Goal: Navigation & Orientation: Find specific page/section

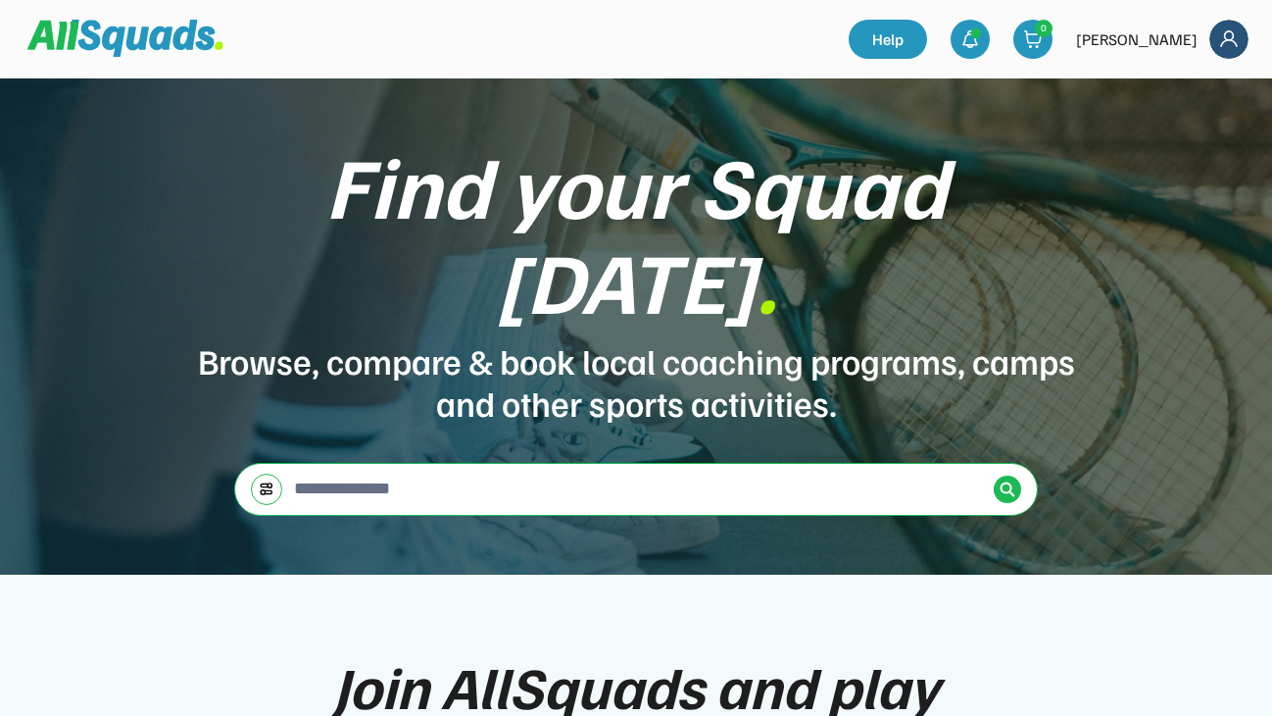
click at [1230, 36] on img at bounding box center [1229, 39] width 39 height 39
click at [1003, 126] on div "Find your Squad today . Browse, compare & book local coaching programs, camps a…" at bounding box center [636, 326] width 1272 height 496
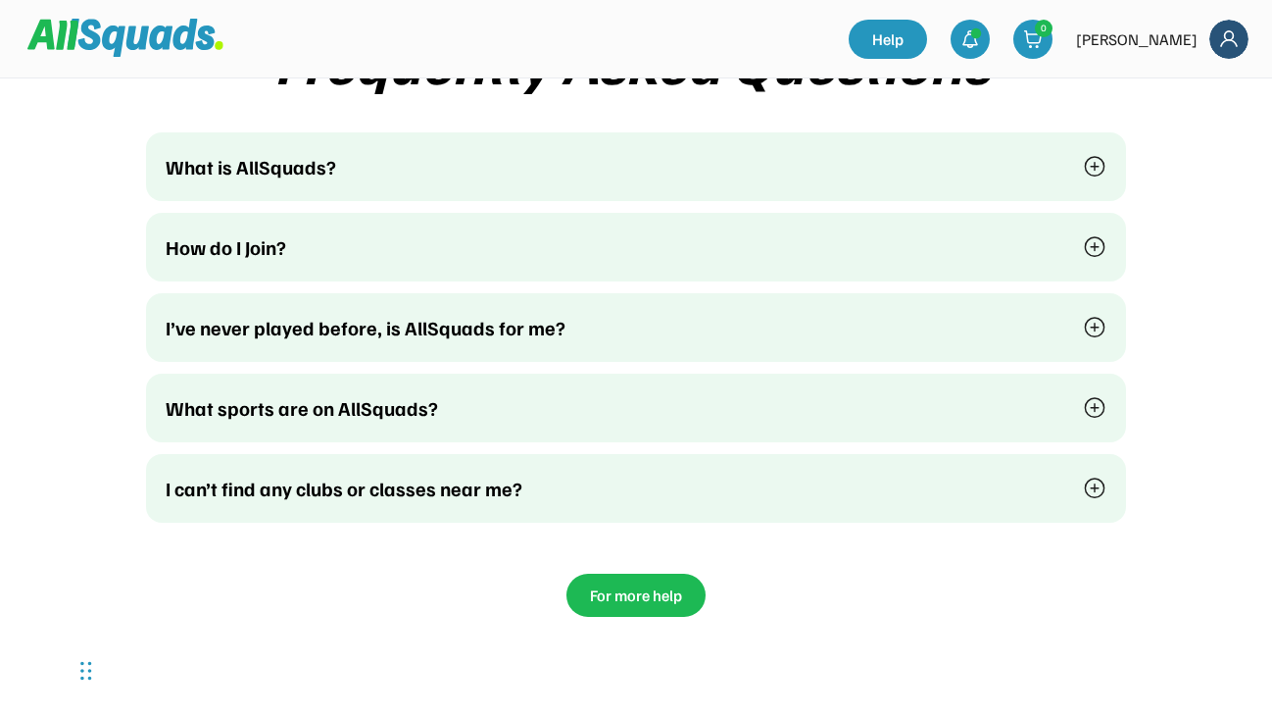
scroll to position [4858, 0]
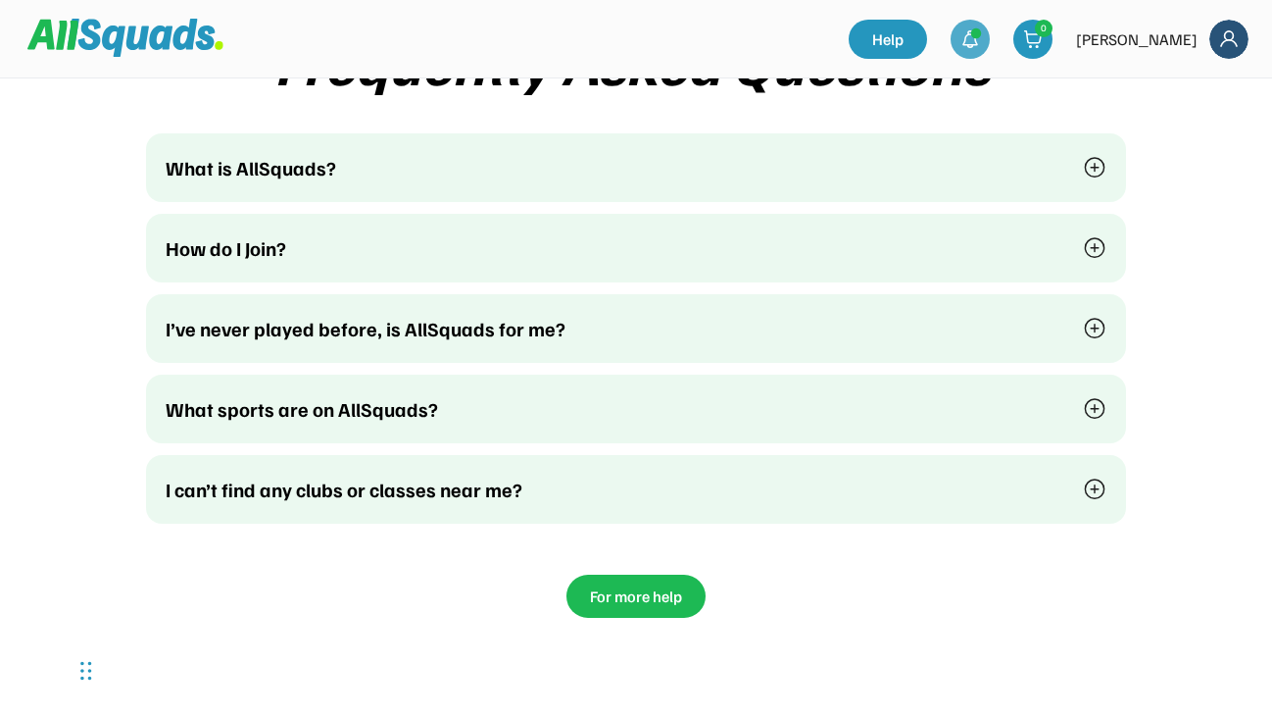
click at [990, 27] on div at bounding box center [970, 39] width 39 height 39
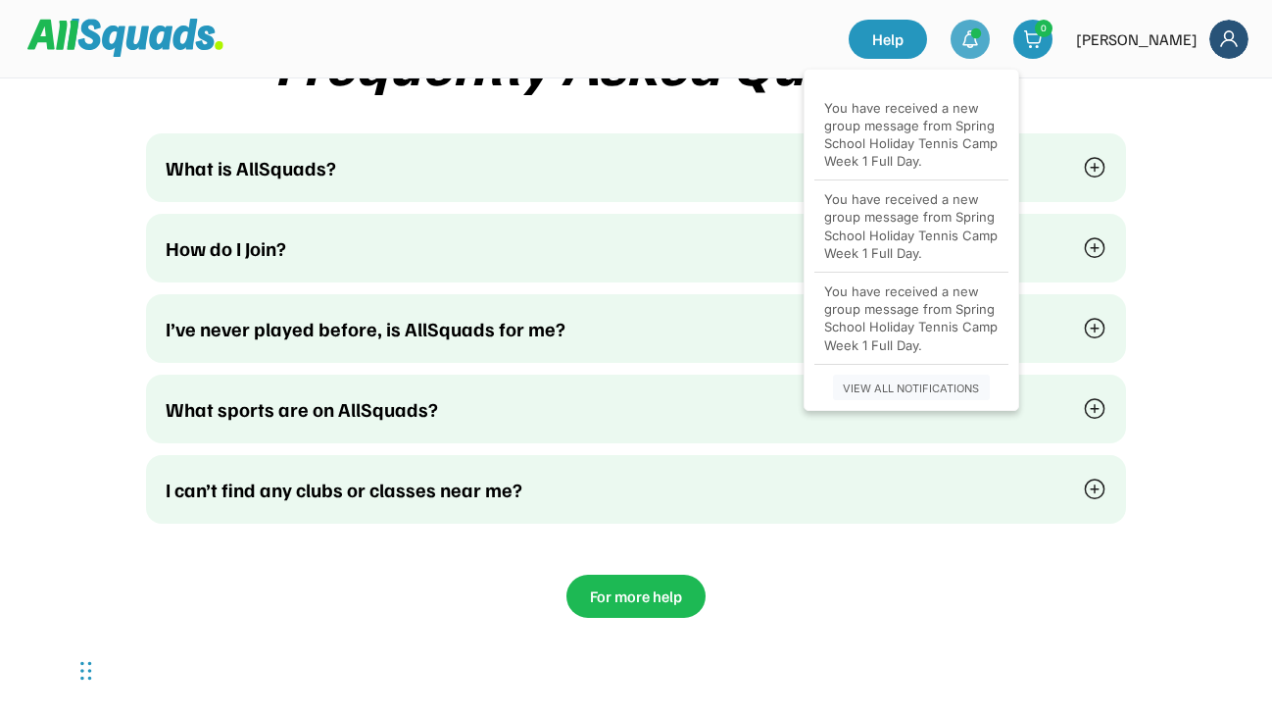
click at [1226, 36] on img at bounding box center [1229, 39] width 39 height 39
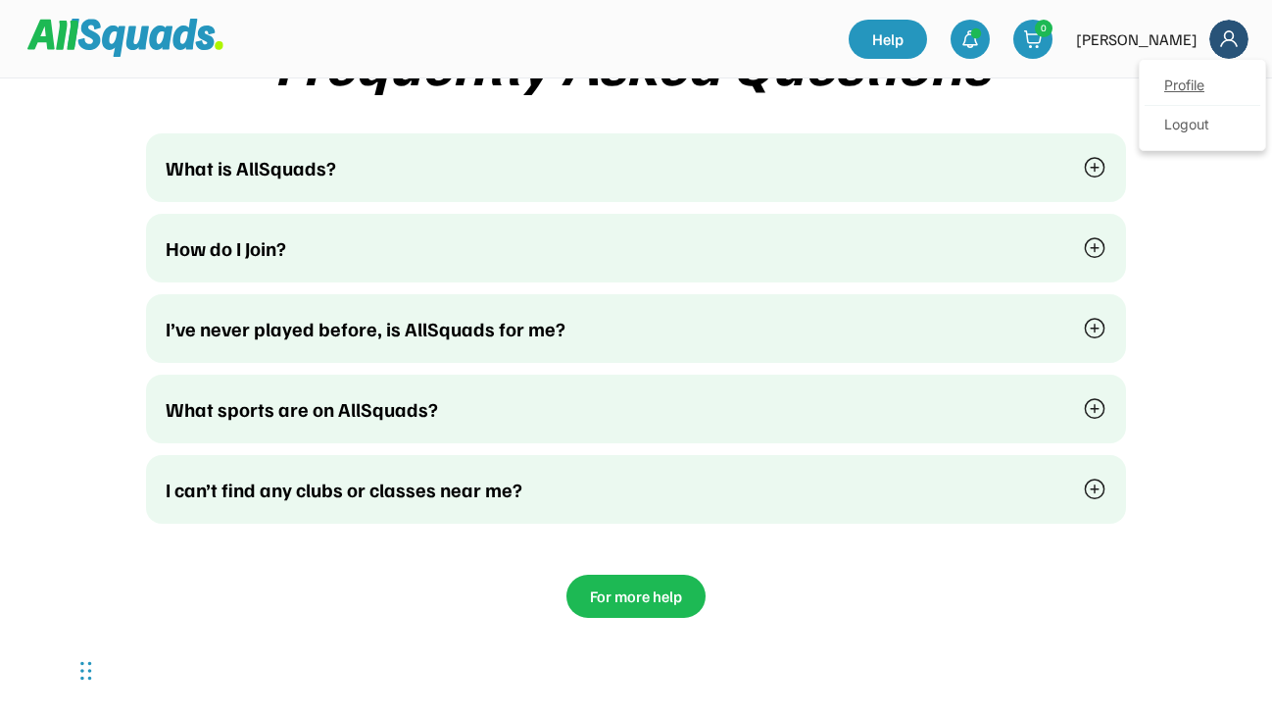
click at [1207, 78] on link "Profile" at bounding box center [1203, 86] width 116 height 39
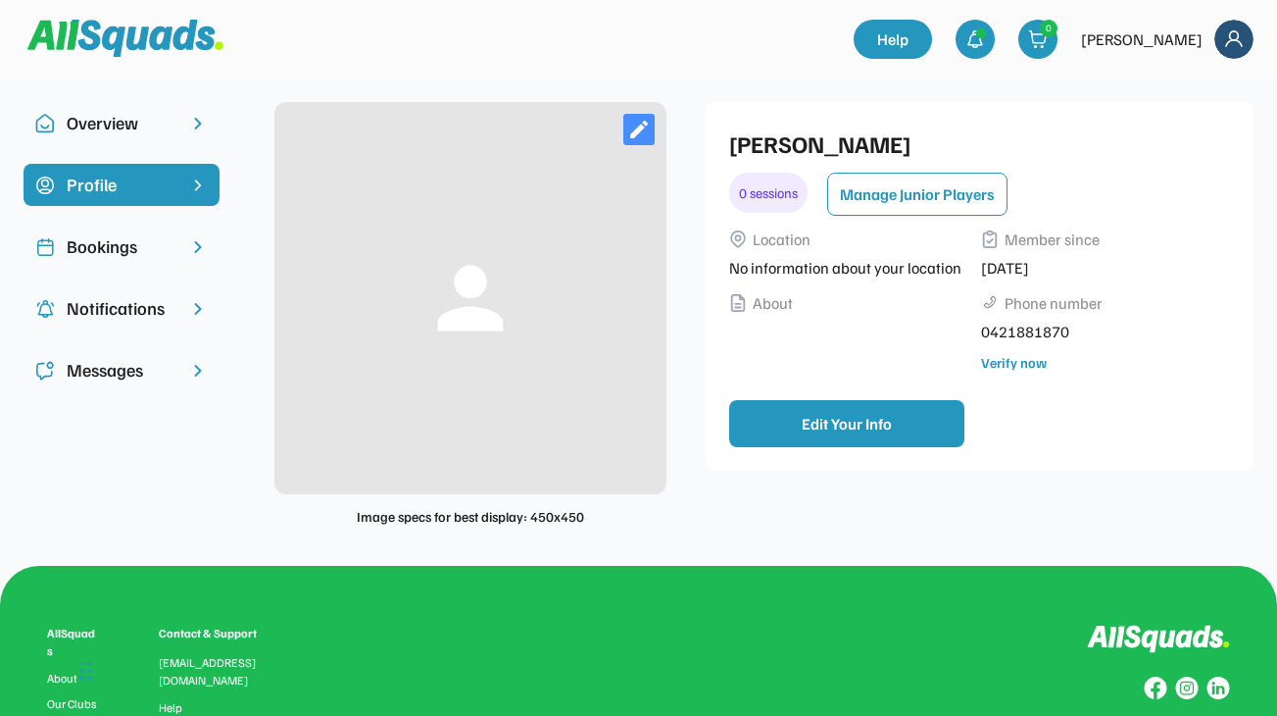
click at [183, 369] on div "Messages" at bounding box center [122, 370] width 196 height 42
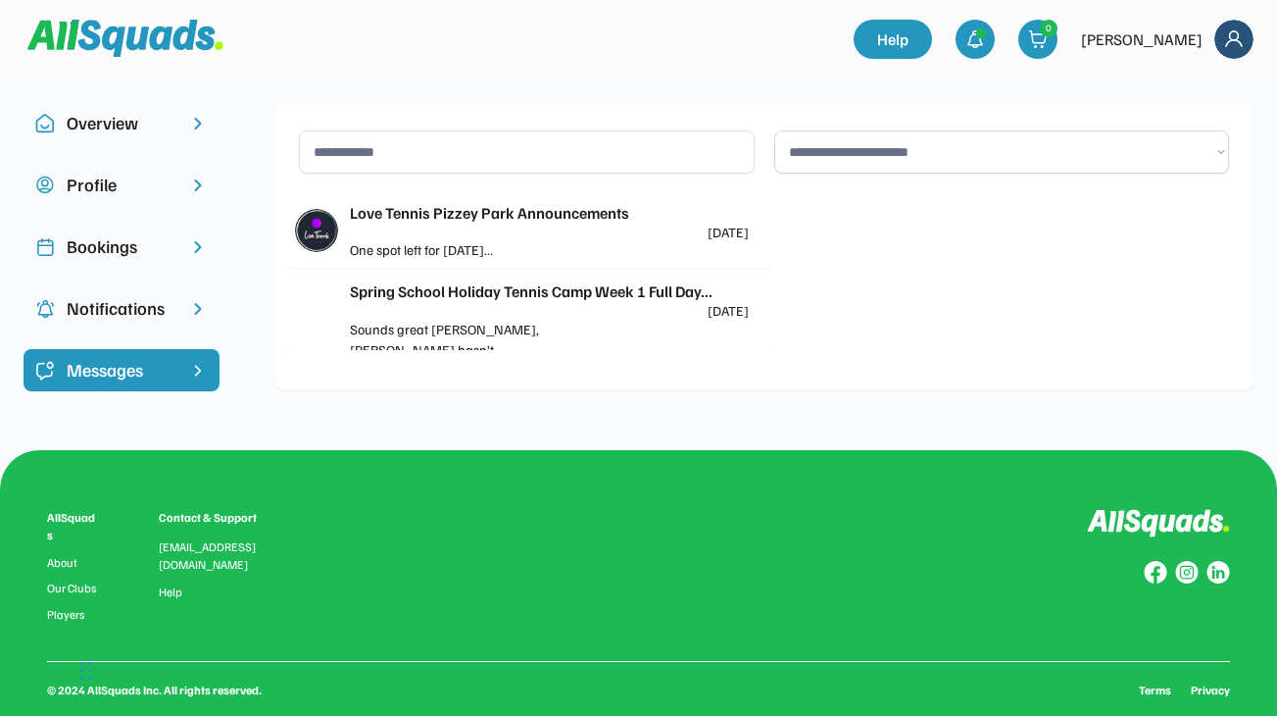
click at [183, 313] on div "Notifications" at bounding box center [122, 308] width 196 height 42
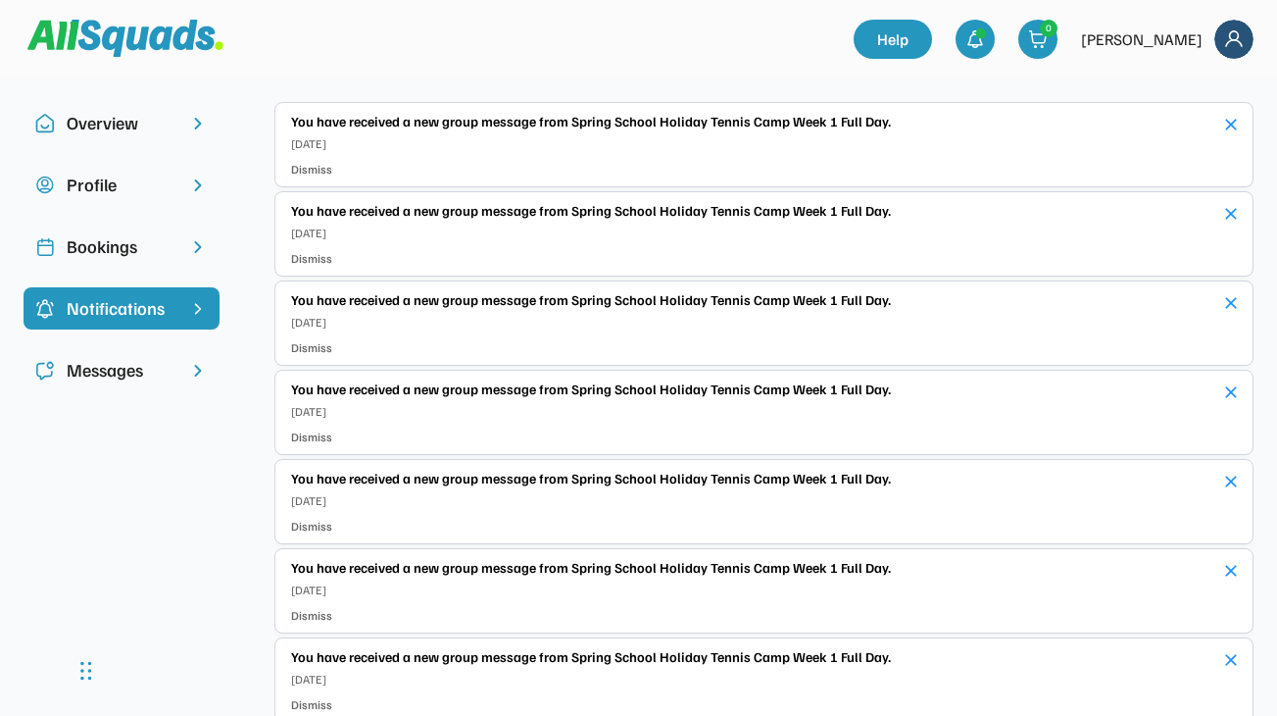
click at [186, 255] on div "Bookings" at bounding box center [122, 246] width 196 height 42
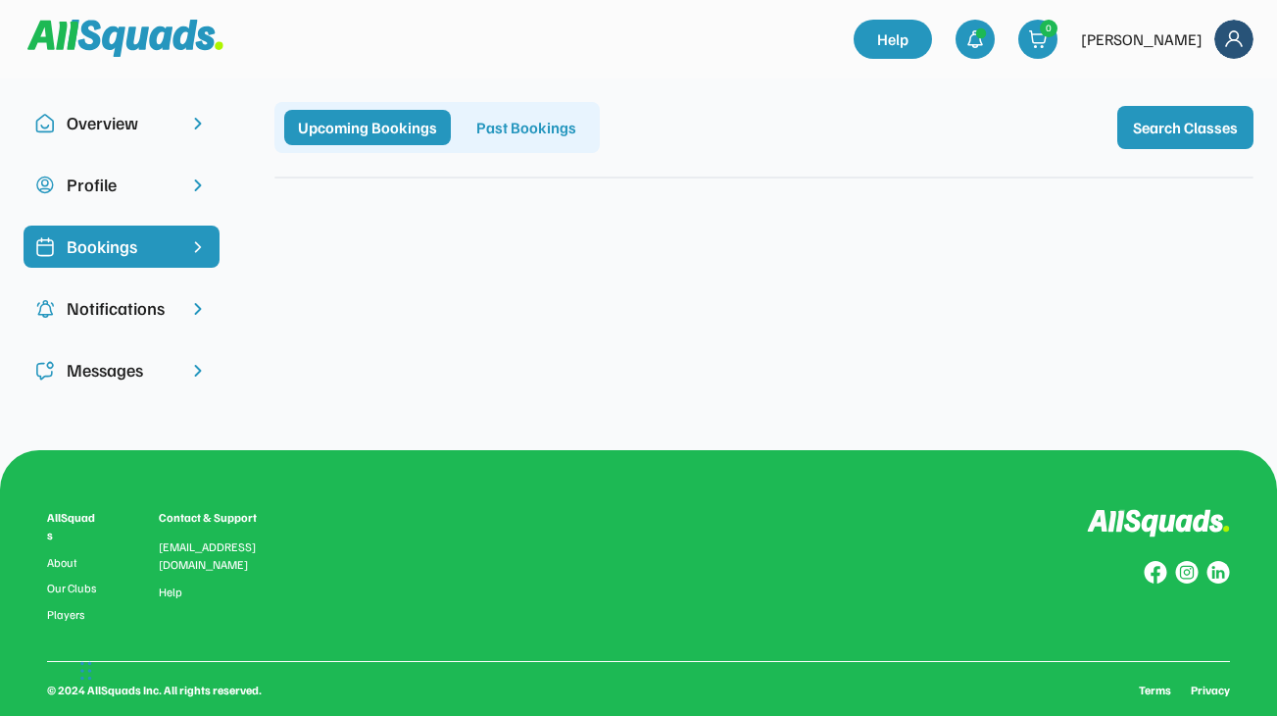
click at [196, 190] on img at bounding box center [198, 185] width 20 height 20
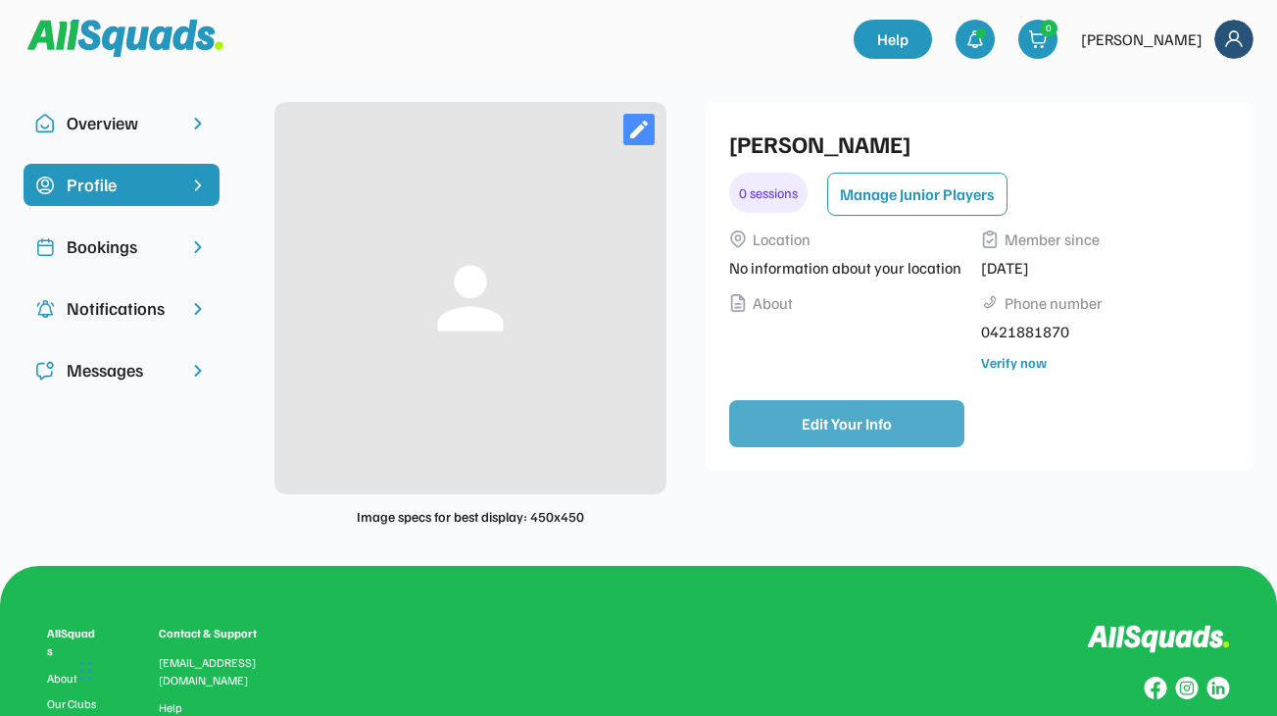
click at [797, 423] on button "Edit Your Info" at bounding box center [846, 423] width 235 height 47
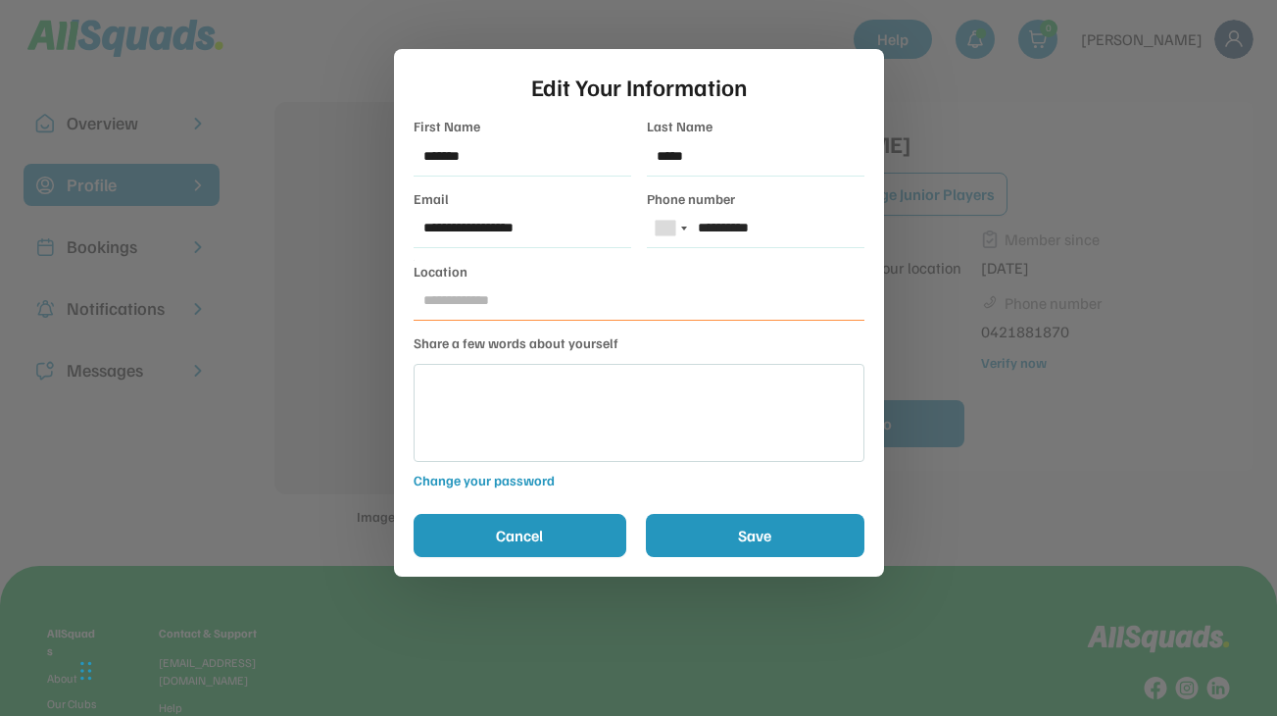
click at [596, 535] on button "Cancel" at bounding box center [520, 535] width 213 height 43
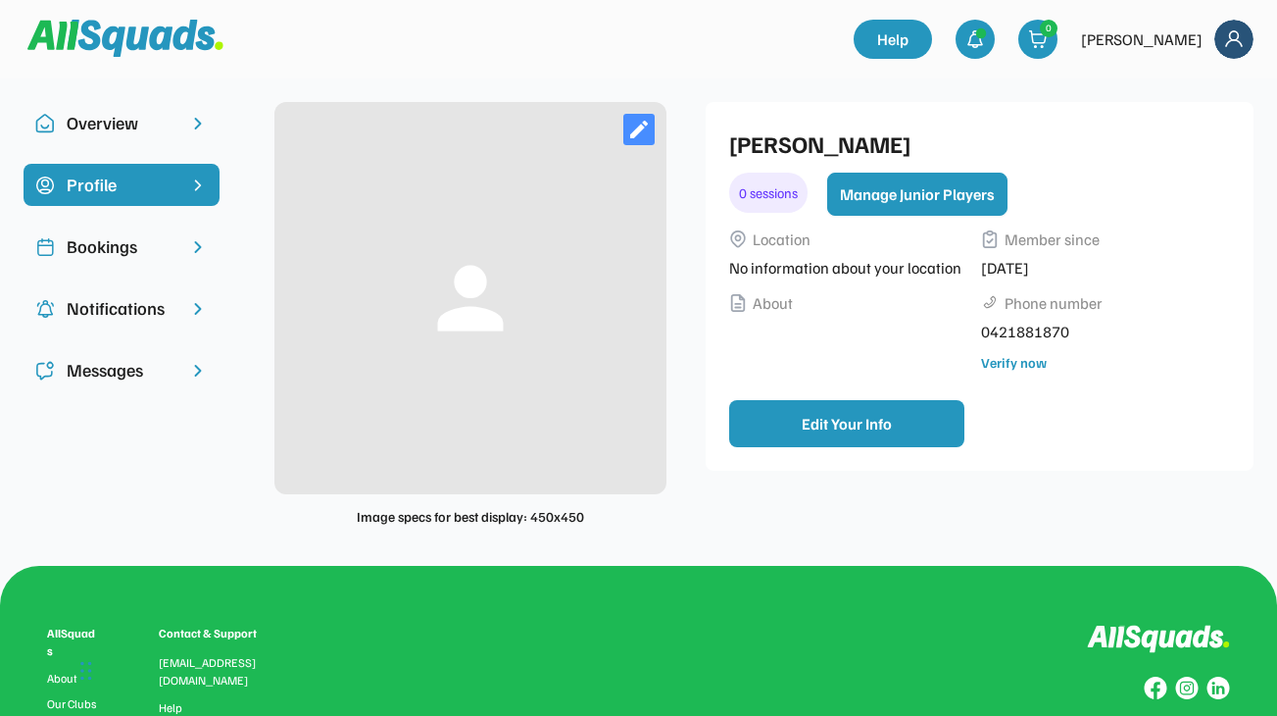
click at [906, 191] on button "Manage Junior Players" at bounding box center [917, 194] width 180 height 43
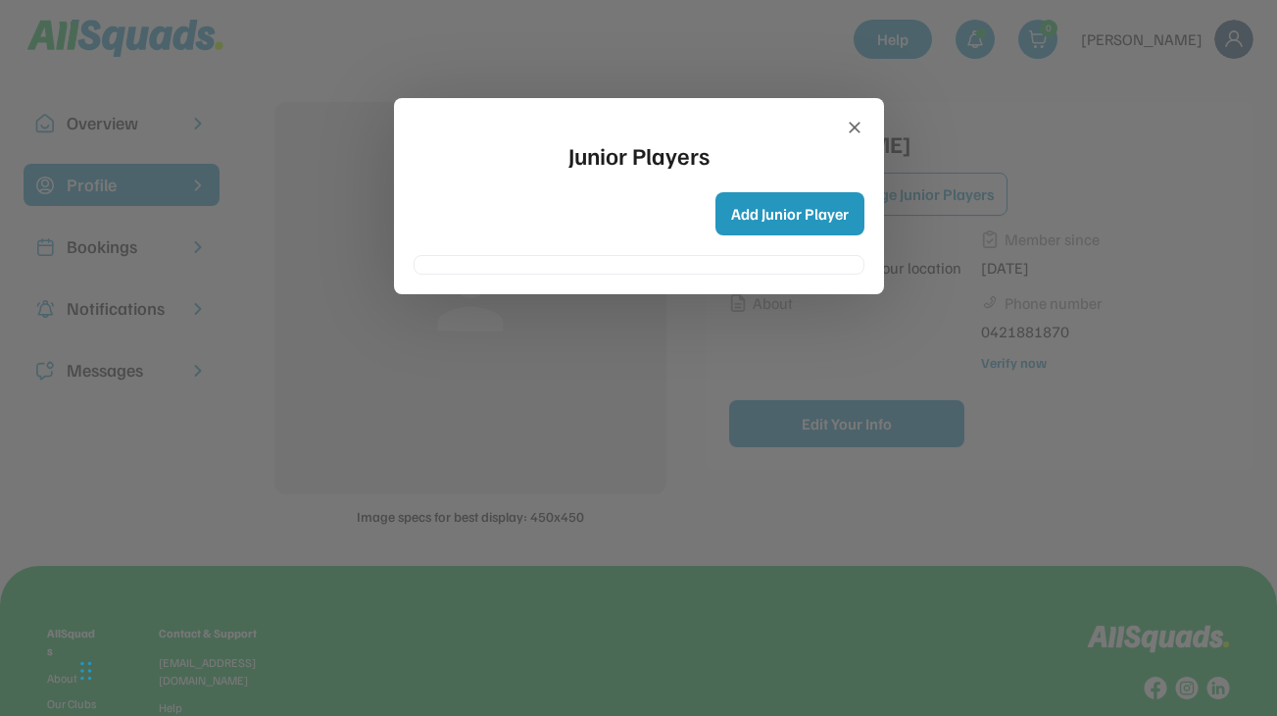
click at [852, 131] on icon at bounding box center [855, 128] width 20 height 20
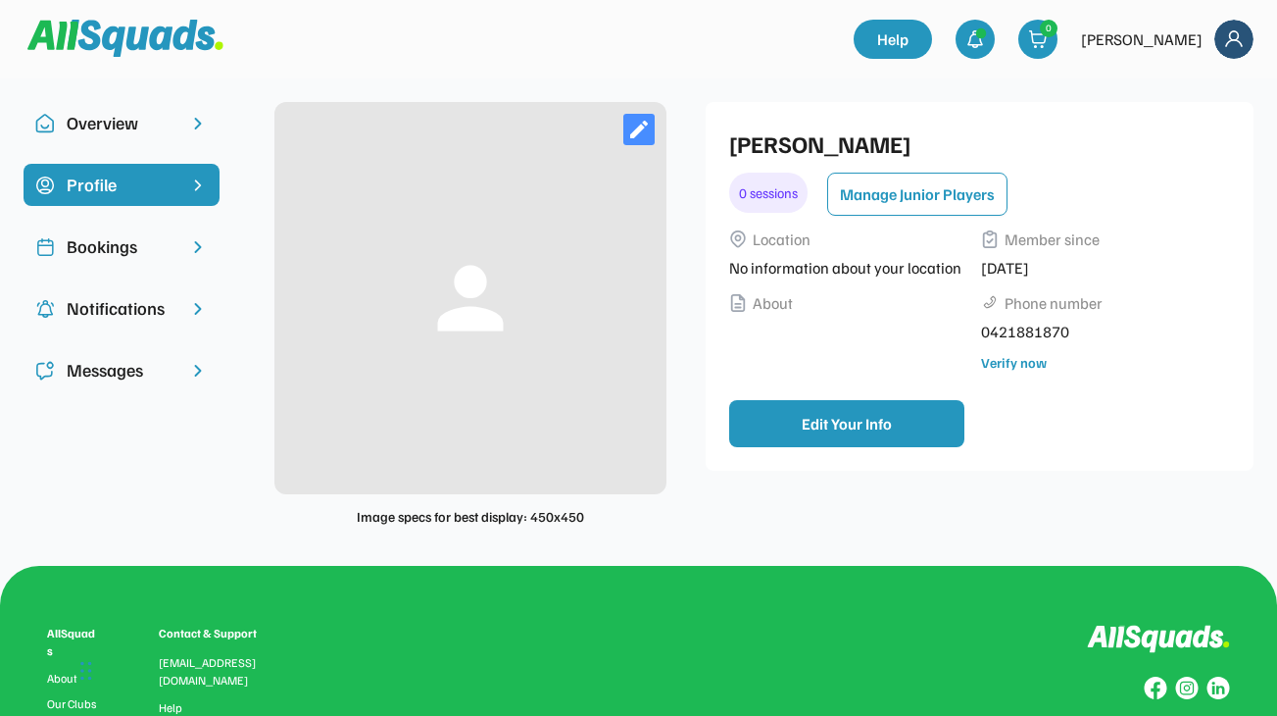
click at [142, 120] on div "Overview" at bounding box center [122, 123] width 110 height 26
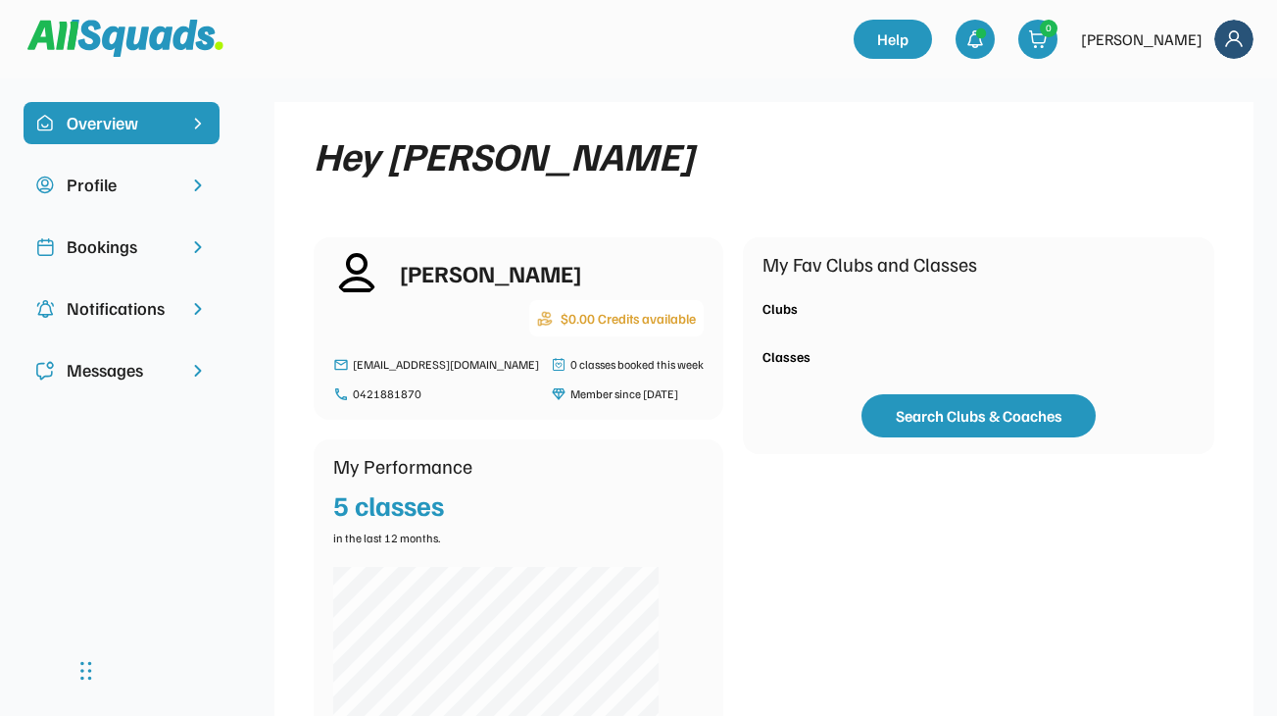
click at [743, 159] on div "My Fav Clubs and Classes Clubs Classes Search Clubs & Coaches" at bounding box center [979, 345] width 472 height 392
